Goal: Task Accomplishment & Management: Use online tool/utility

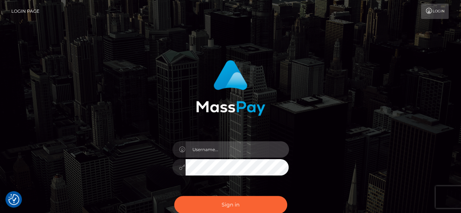
click at [234, 154] on input "text" at bounding box center [238, 149] width 104 height 16
type input "v.hernandez"
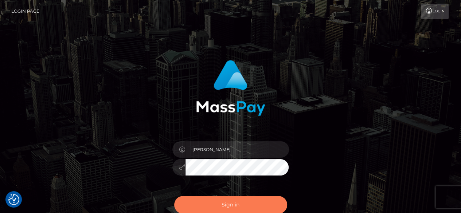
click at [230, 208] on button "Sign in" at bounding box center [230, 205] width 113 height 18
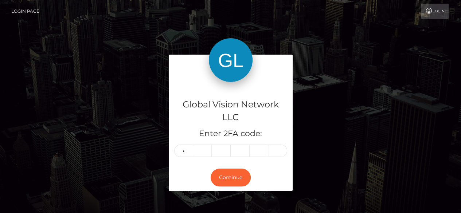
type input "5"
type input "1"
type input "5"
type input "3"
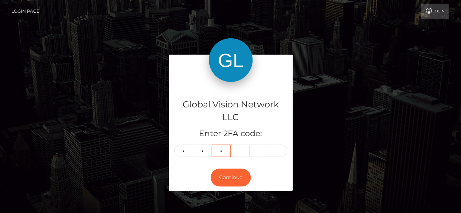
type input "1"
type input "8"
type input "9"
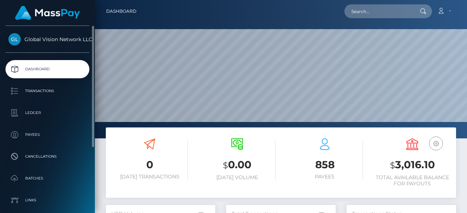
scroll to position [129, 109]
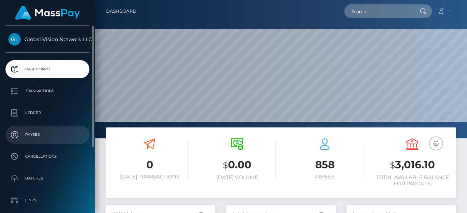
click at [41, 130] on p "Payees" at bounding box center [47, 134] width 78 height 11
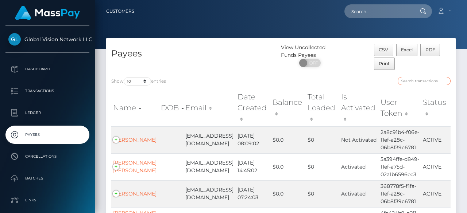
click at [413, 83] on input "search" at bounding box center [423, 81] width 53 height 8
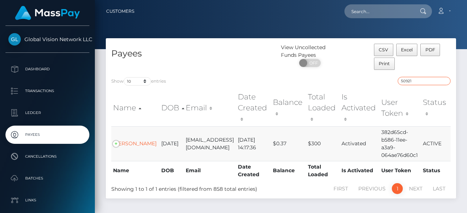
type input "50921"
click at [122, 136] on td "Jose Enrique Quintana" at bounding box center [135, 143] width 48 height 35
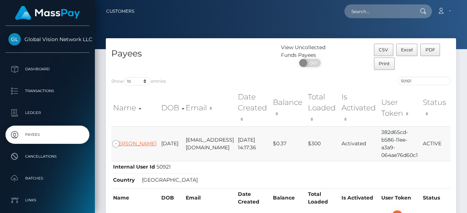
click at [121, 140] on link "Jose Enrique Quintana" at bounding box center [134, 143] width 43 height 7
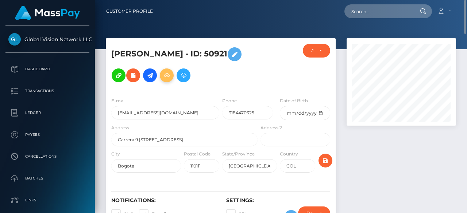
click at [176, 69] on h5 "Jose Enrique Quintana - ID: 50921" at bounding box center [182, 65] width 142 height 42
click at [171, 71] on icon at bounding box center [166, 75] width 9 height 9
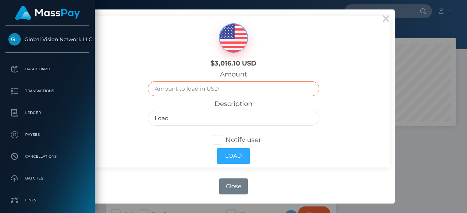
click at [225, 87] on input "text" at bounding box center [233, 88] width 171 height 15
type input "60"
click at [225, 139] on span at bounding box center [225, 140] width 0 height 8
click at [218, 139] on input "Notify user" at bounding box center [220, 139] width 5 height 5
checkbox input "true"
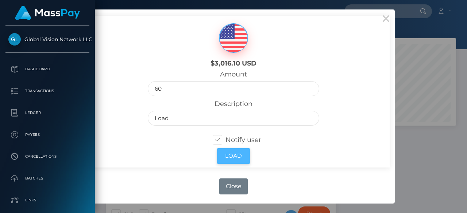
click at [235, 156] on button "Load" at bounding box center [233, 156] width 33 height 16
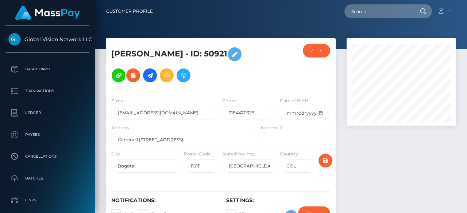
scroll to position [87, 109]
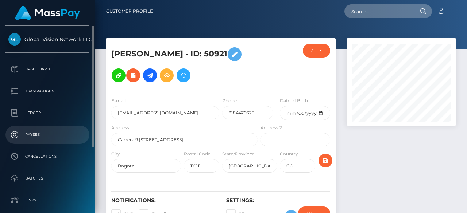
click at [44, 132] on p "Payees" at bounding box center [47, 134] width 78 height 11
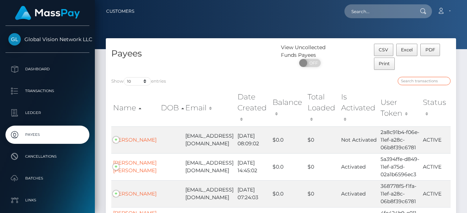
click at [429, 84] on input "search" at bounding box center [423, 81] width 53 height 8
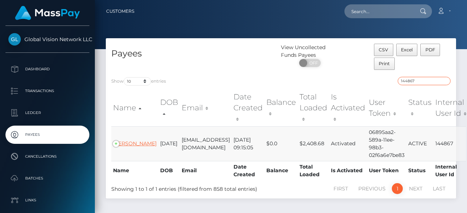
type input "144867"
click at [125, 147] on link "Lorena Grace Dorante Lagos" at bounding box center [134, 143] width 43 height 7
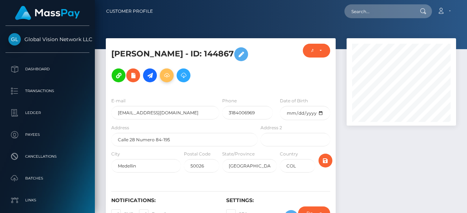
scroll to position [87, 109]
click at [171, 71] on icon at bounding box center [166, 75] width 9 height 9
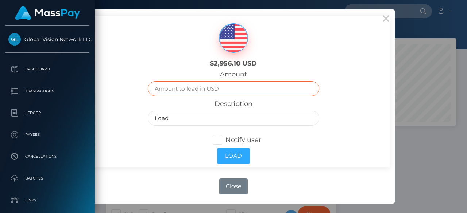
click at [223, 87] on input "text" at bounding box center [233, 88] width 171 height 15
type input "51.9"
click at [225, 142] on span at bounding box center [225, 140] width 0 height 8
click at [218, 142] on input "Notify user" at bounding box center [220, 139] width 5 height 5
checkbox input "true"
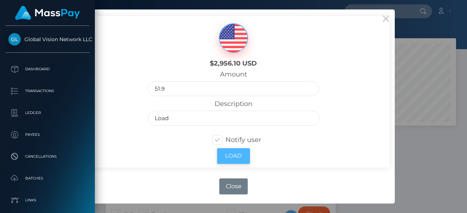
click at [242, 156] on button "Load" at bounding box center [233, 156] width 33 height 16
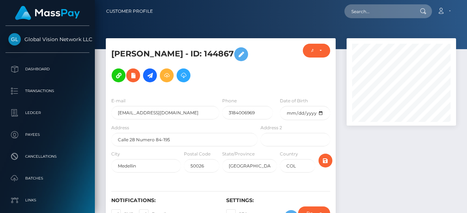
scroll to position [87, 109]
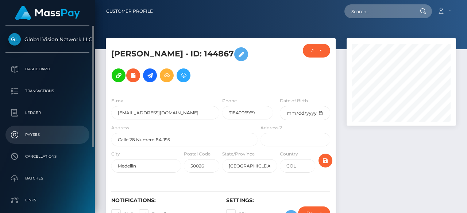
click at [43, 132] on p "Payees" at bounding box center [47, 134] width 78 height 11
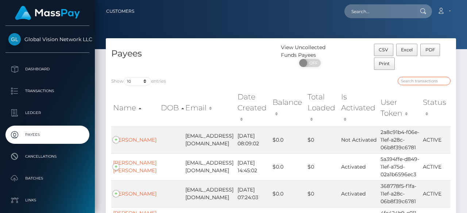
click at [426, 83] on input "search" at bounding box center [423, 81] width 53 height 8
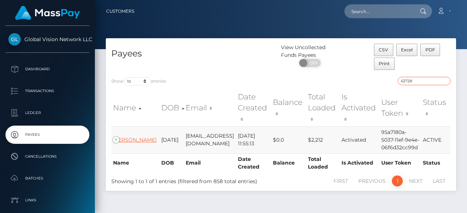
type input "62728"
click at [129, 137] on link "GLADYS OLIVERAS" at bounding box center [134, 140] width 43 height 7
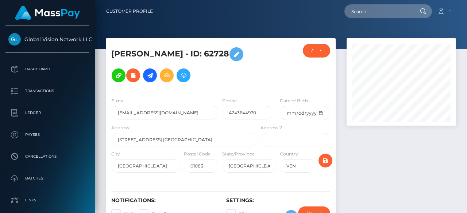
scroll to position [87, 109]
click at [169, 77] on icon at bounding box center [166, 75] width 9 height 9
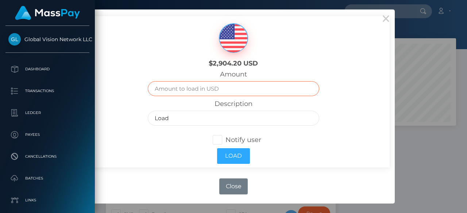
click at [224, 83] on input "text" at bounding box center [233, 88] width 171 height 15
type input "1002"
click at [225, 143] on span at bounding box center [225, 140] width 0 height 8
click at [219, 142] on input "Notify user" at bounding box center [220, 139] width 5 height 5
checkbox input "true"
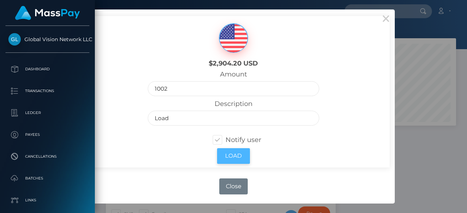
click at [229, 158] on button "Load" at bounding box center [233, 156] width 33 height 16
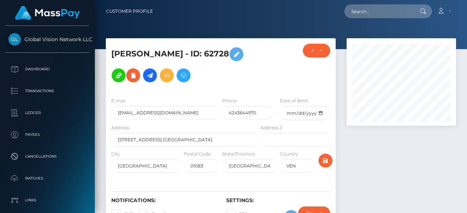
scroll to position [87, 109]
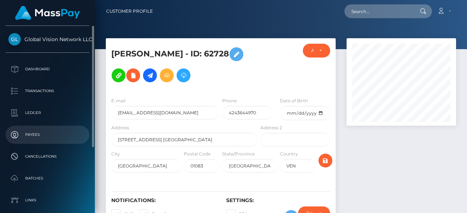
click at [39, 132] on p "Payees" at bounding box center [47, 134] width 78 height 11
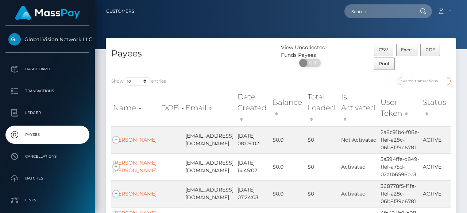
click at [422, 82] on input "search" at bounding box center [423, 81] width 53 height 8
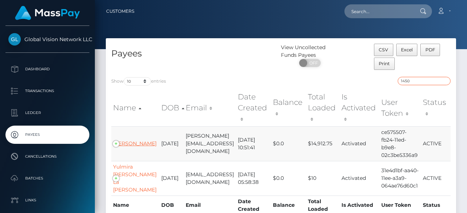
type input "1450"
click at [129, 140] on link "Diana Grisales" at bounding box center [134, 143] width 43 height 7
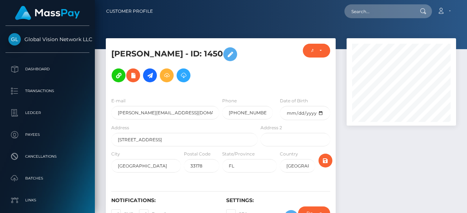
scroll to position [87, 109]
click at [162, 71] on icon at bounding box center [166, 75] width 9 height 9
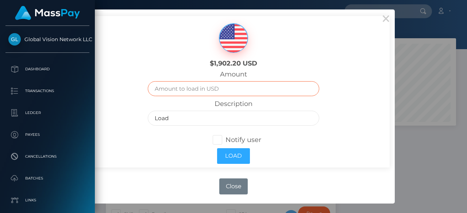
click at [243, 88] on input "text" at bounding box center [233, 88] width 171 height 15
type input "86"
click at [225, 139] on span at bounding box center [225, 140] width 0 height 8
click at [218, 139] on input "Notify user" at bounding box center [220, 139] width 5 height 5
checkbox input "true"
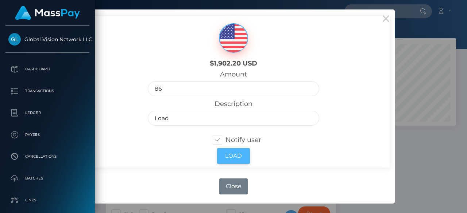
click at [234, 152] on button "Load" at bounding box center [233, 156] width 33 height 16
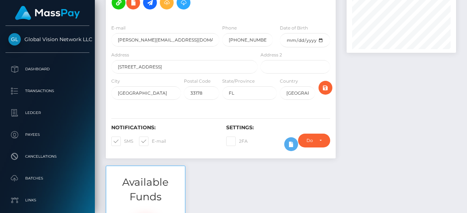
scroll to position [109, 0]
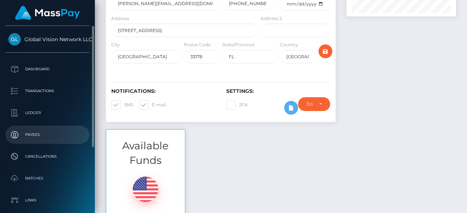
click at [47, 137] on p "Payees" at bounding box center [47, 134] width 78 height 11
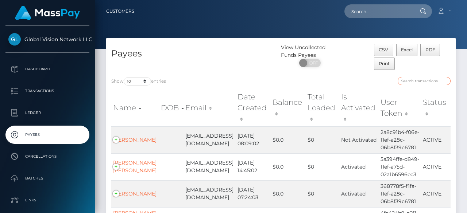
click at [430, 85] on input "search" at bounding box center [423, 81] width 53 height 8
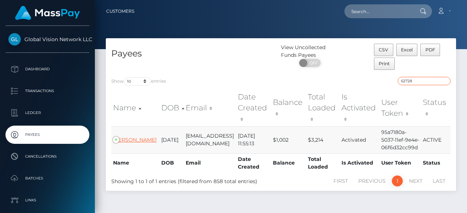
type input "62728"
click at [127, 137] on link "GLADYS OLIVERAS" at bounding box center [134, 140] width 43 height 7
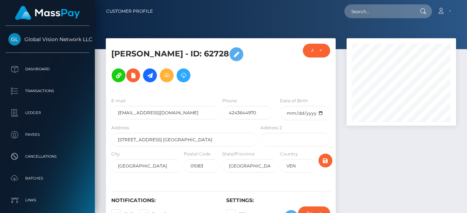
scroll to position [87, 109]
click at [165, 77] on icon at bounding box center [166, 75] width 9 height 9
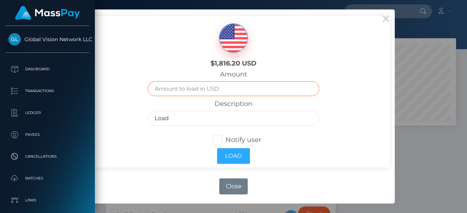
click at [227, 89] on input "text" at bounding box center [233, 88] width 171 height 15
type input "502"
click at [225, 138] on span at bounding box center [225, 140] width 0 height 8
click at [218, 138] on input "Notify user" at bounding box center [220, 139] width 5 height 5
checkbox input "true"
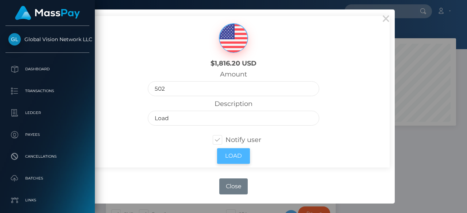
click at [242, 154] on button "Load" at bounding box center [233, 156] width 33 height 16
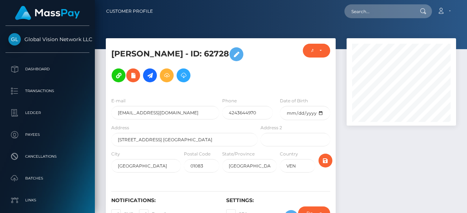
scroll to position [87, 109]
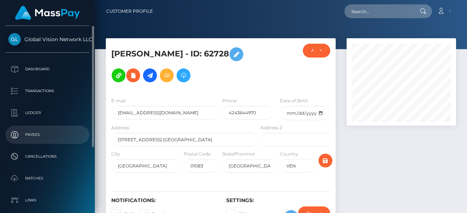
click at [37, 138] on p "Payees" at bounding box center [47, 134] width 78 height 11
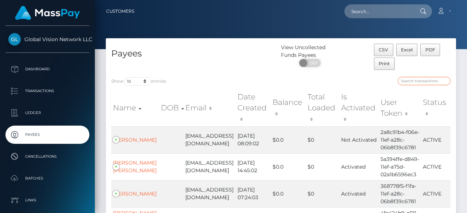
click at [421, 83] on input "search" at bounding box center [423, 81] width 53 height 8
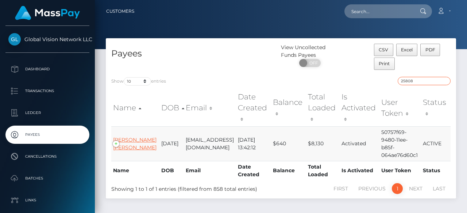
type input "25808"
click at [125, 147] on link "RAFAEL EDUARDO LARA VELASQUEZ" at bounding box center [134, 144] width 43 height 14
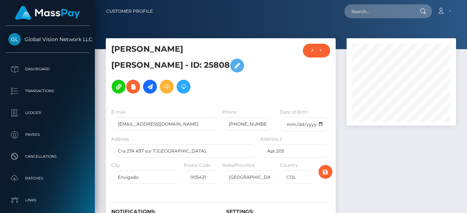
scroll to position [87, 109]
click at [162, 89] on icon at bounding box center [166, 86] width 9 height 9
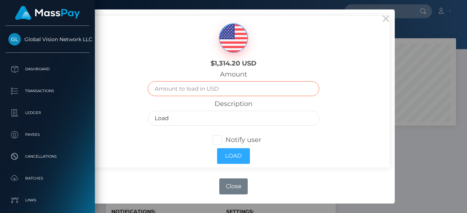
click at [194, 91] on input "text" at bounding box center [233, 88] width 171 height 15
type input "700"
click at [225, 138] on span at bounding box center [225, 140] width 0 height 8
click at [218, 138] on input "Notify user" at bounding box center [220, 139] width 5 height 5
checkbox input "true"
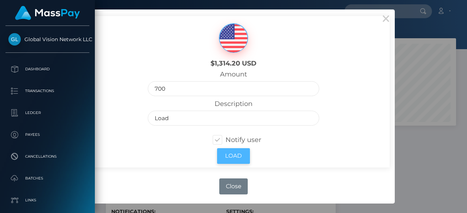
click at [238, 157] on button "Load" at bounding box center [233, 156] width 33 height 16
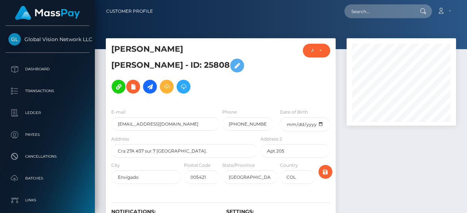
scroll to position [87, 109]
click at [36, 140] on p "Payees" at bounding box center [47, 134] width 78 height 11
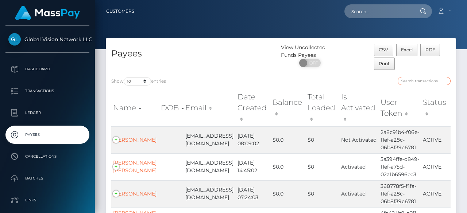
click at [435, 79] on input "search" at bounding box center [423, 81] width 53 height 8
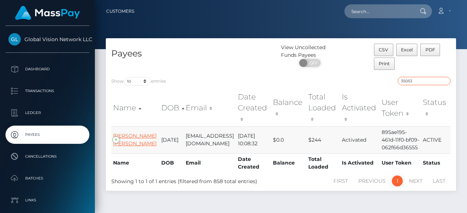
type input "35053"
click at [127, 140] on link "JESUS ENRIQUE RANGEL MONTOYA" at bounding box center [134, 140] width 43 height 14
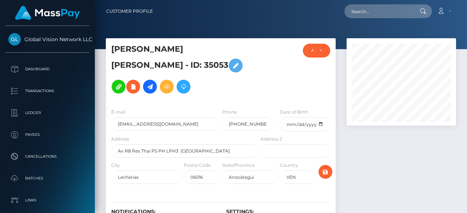
scroll to position [87, 109]
click at [160, 84] on button at bounding box center [167, 87] width 14 height 14
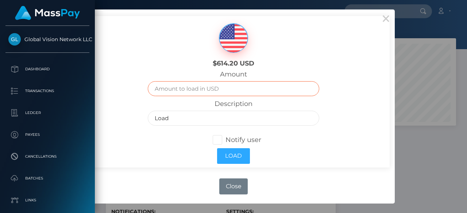
click at [249, 84] on input "text" at bounding box center [233, 88] width 171 height 15
type input "104"
click at [225, 138] on span at bounding box center [225, 140] width 0 height 8
click at [218, 138] on input "Notify user" at bounding box center [220, 139] width 5 height 5
checkbox input "true"
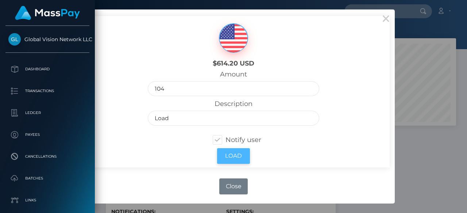
click at [232, 154] on button "Load" at bounding box center [233, 156] width 33 height 16
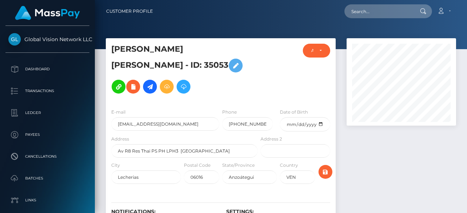
scroll to position [87, 109]
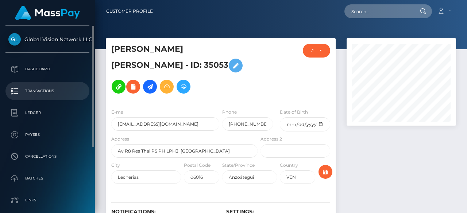
click at [44, 90] on p "Transactions" at bounding box center [47, 91] width 78 height 11
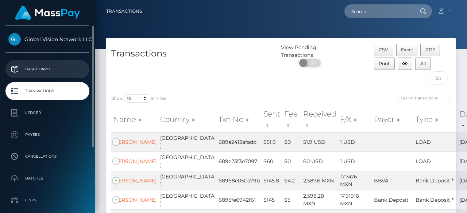
click at [44, 74] on p "Dashboard" at bounding box center [47, 69] width 78 height 11
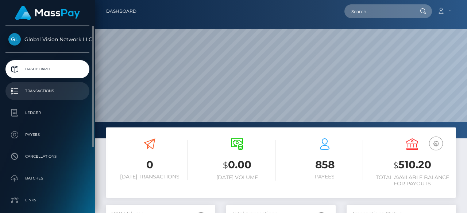
scroll to position [129, 109]
click at [38, 90] on p "Transactions" at bounding box center [47, 91] width 78 height 11
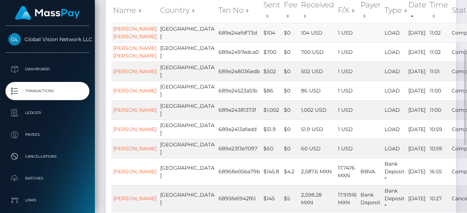
scroll to position [146, 0]
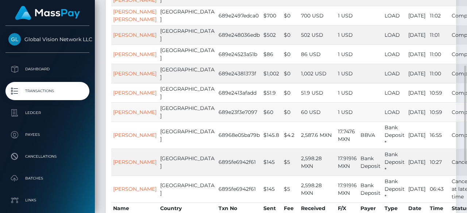
click at [217, 122] on td "689e23f3e7097" at bounding box center [239, 111] width 45 height 19
copy td "689e23f3e7097"
click at [217, 102] on td "689e2413afadd" at bounding box center [239, 92] width 45 height 19
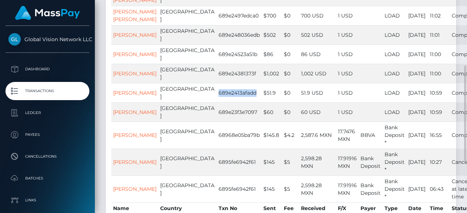
copy td "689e2413afadd"
click at [217, 83] on td "689e24381373f" at bounding box center [239, 73] width 45 height 19
copy td "689e24381373f"
click at [217, 64] on td "689e24523a51b" at bounding box center [239, 53] width 45 height 19
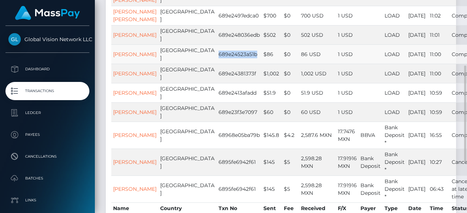
click at [217, 64] on td "689e24523a51b" at bounding box center [239, 53] width 45 height 19
copy td "689e24523a51b"
click at [217, 44] on td "689e248036edb" at bounding box center [239, 34] width 45 height 19
copy td "689e248036edb"
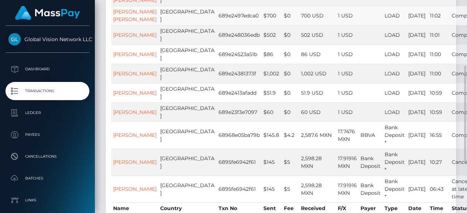
click at [217, 25] on td "689e2497edca0" at bounding box center [239, 15] width 45 height 19
copy td "689e2497edca0"
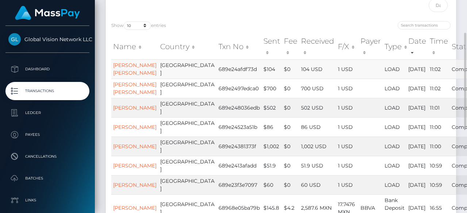
click at [217, 71] on td "689e24afdf73d" at bounding box center [239, 68] width 45 height 19
copy td "689e24afdf73d"
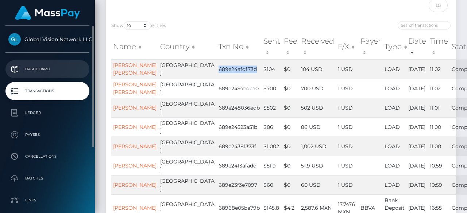
click at [44, 72] on p "Dashboard" at bounding box center [47, 69] width 78 height 11
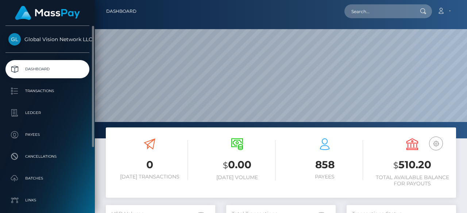
scroll to position [129, 109]
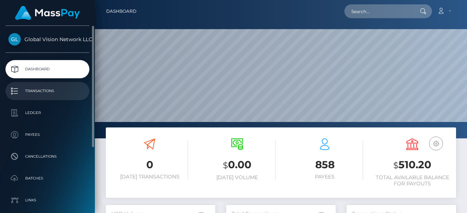
click at [38, 83] on link "Transactions" at bounding box center [47, 91] width 84 height 18
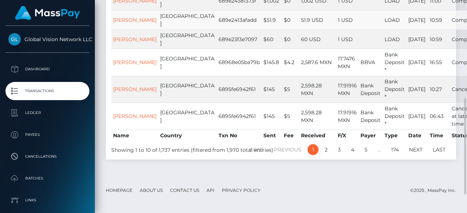
scroll to position [260, 0]
